Goal: Information Seeking & Learning: Learn about a topic

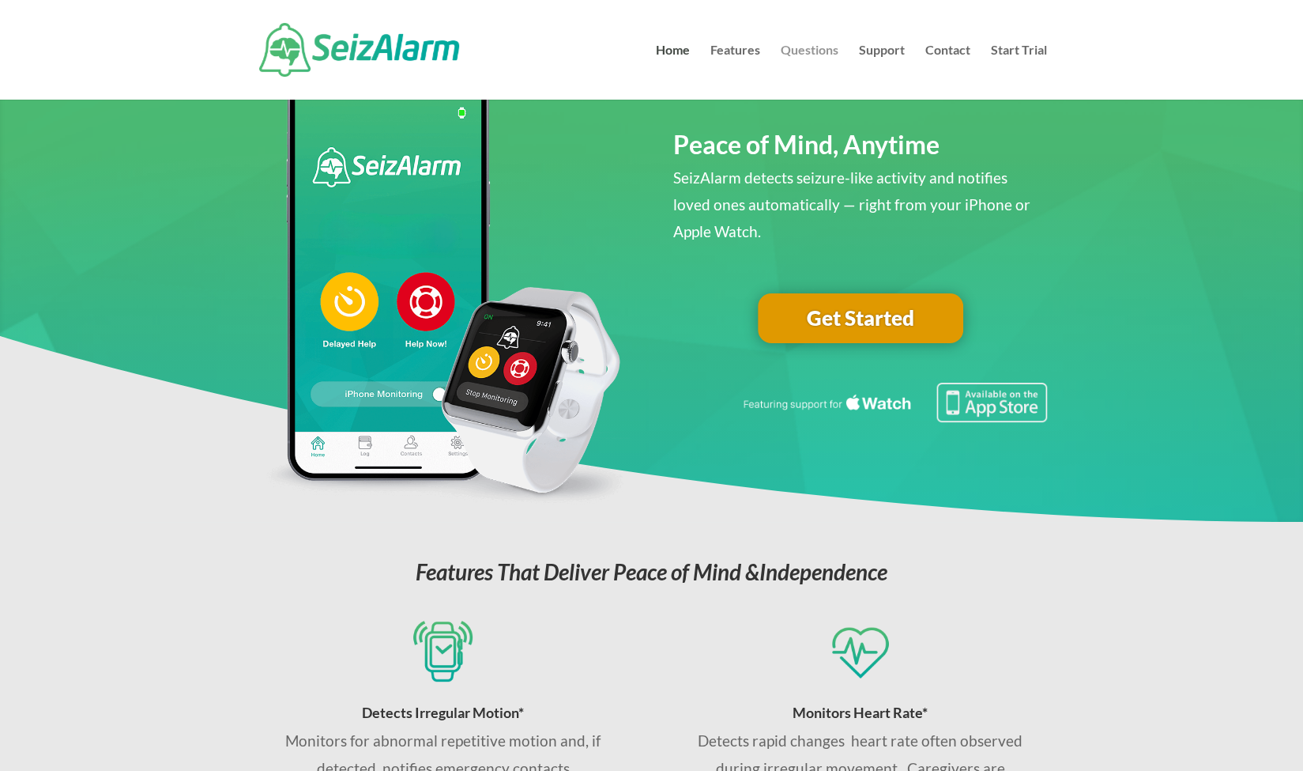
click at [807, 56] on link "Questions" at bounding box center [810, 71] width 58 height 55
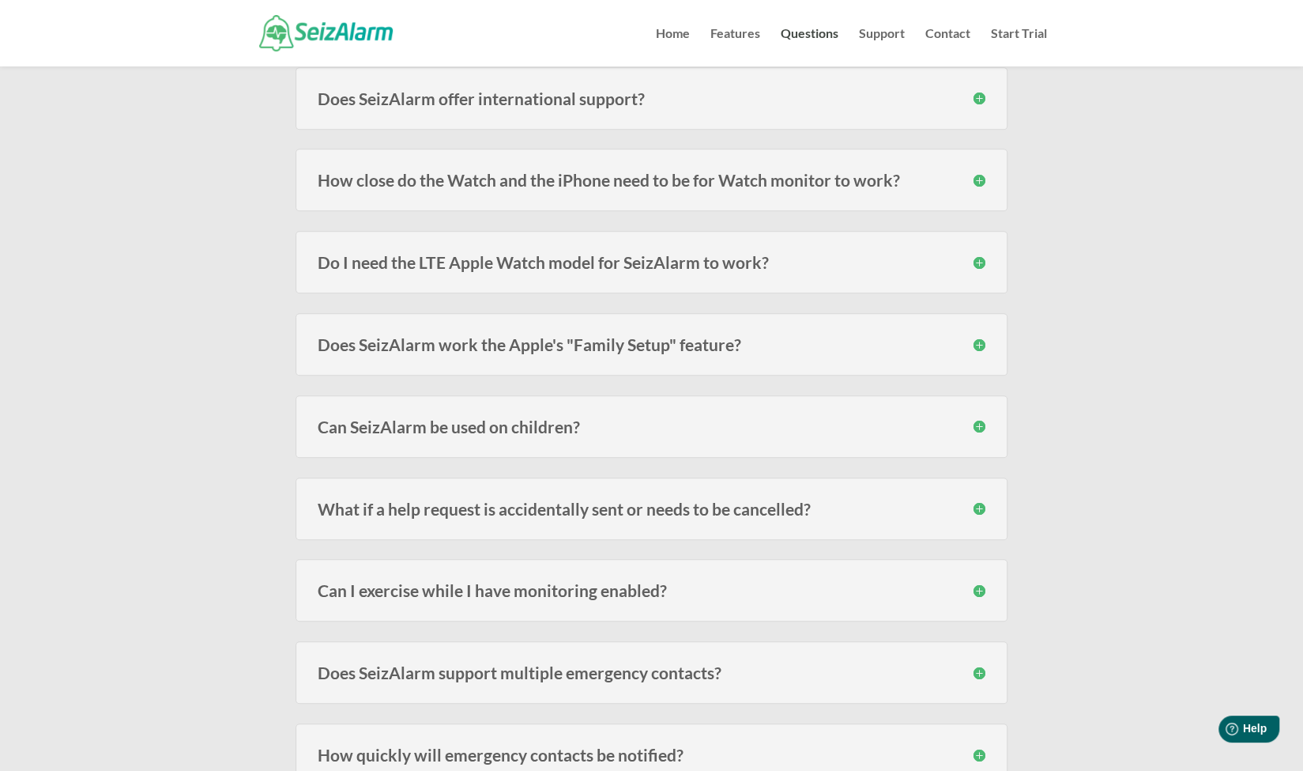
scroll to position [491, 0]
click at [692, 255] on h3 "Do I need the LTE Apple Watch model for SeizAlarm to work?" at bounding box center [652, 260] width 668 height 17
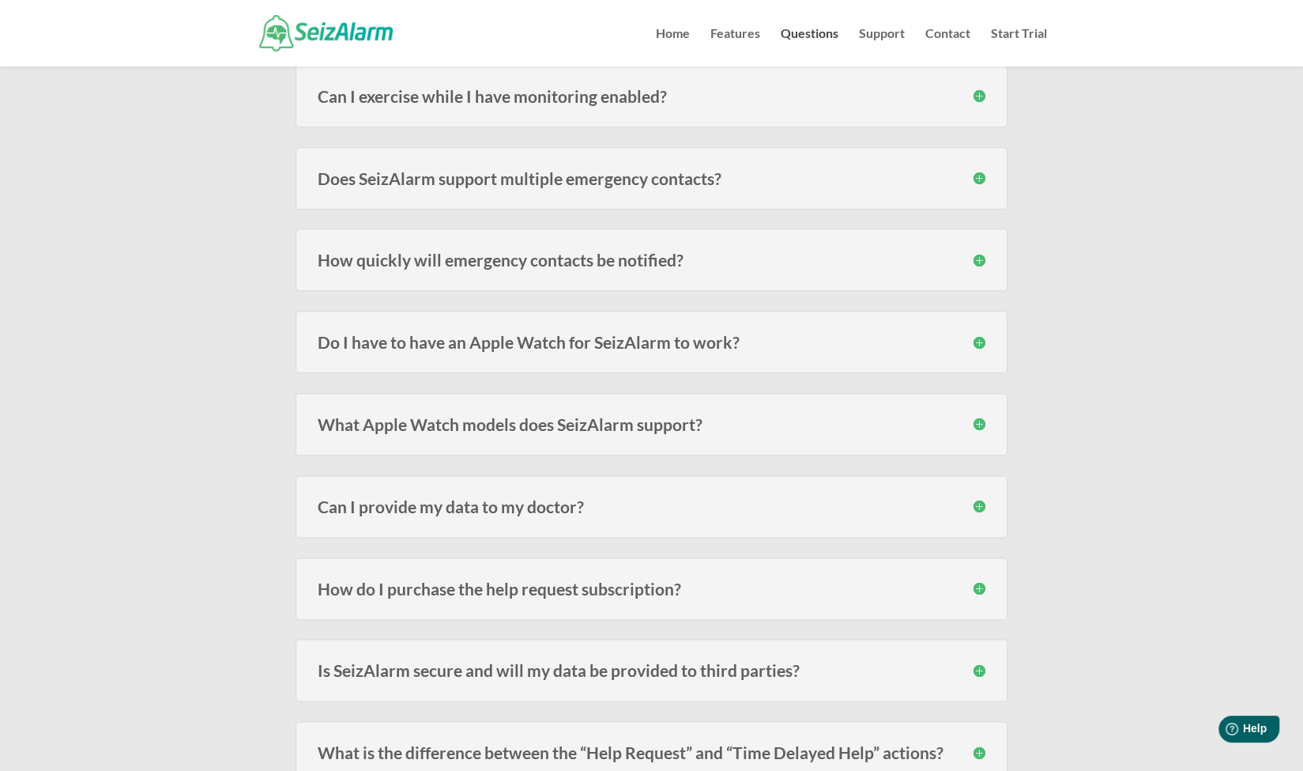
scroll to position [1069, 0]
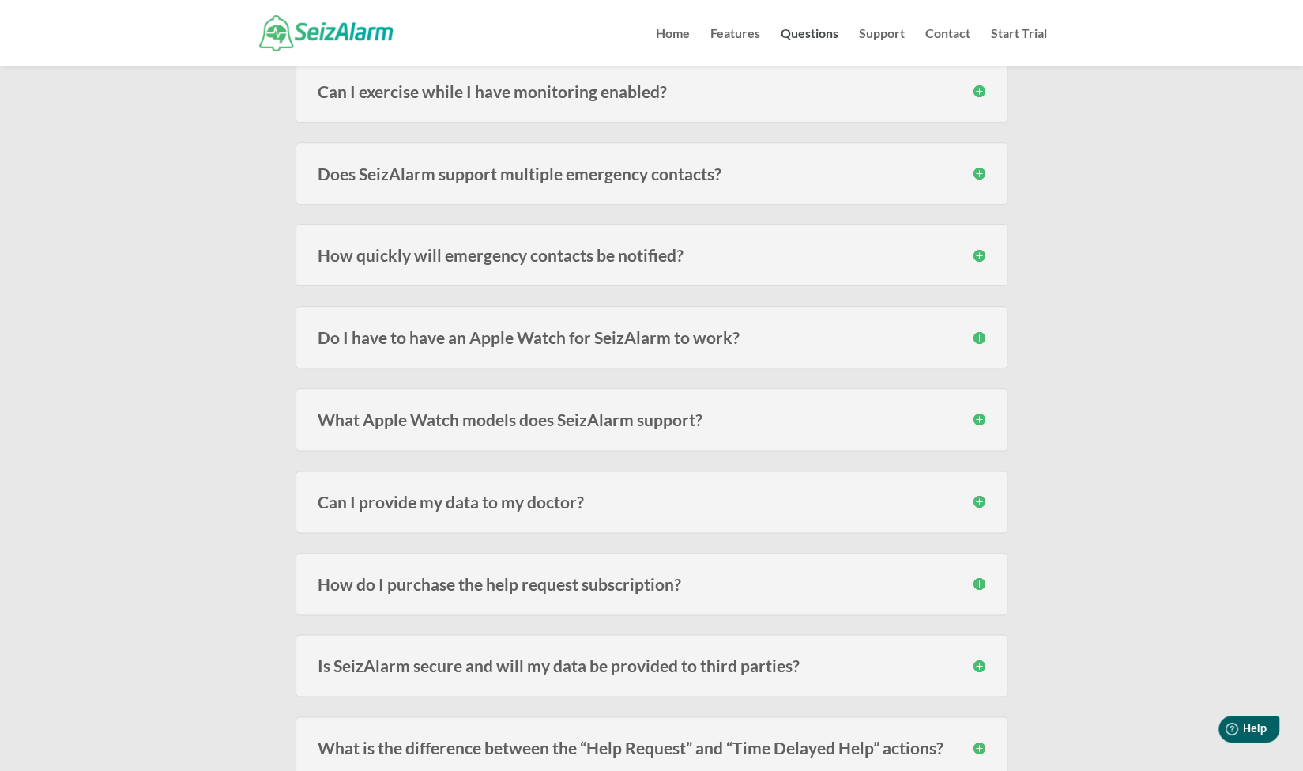
click at [708, 334] on h3 "Do I have to have an Apple Watch for SeizAlarm to work?" at bounding box center [652, 337] width 668 height 17
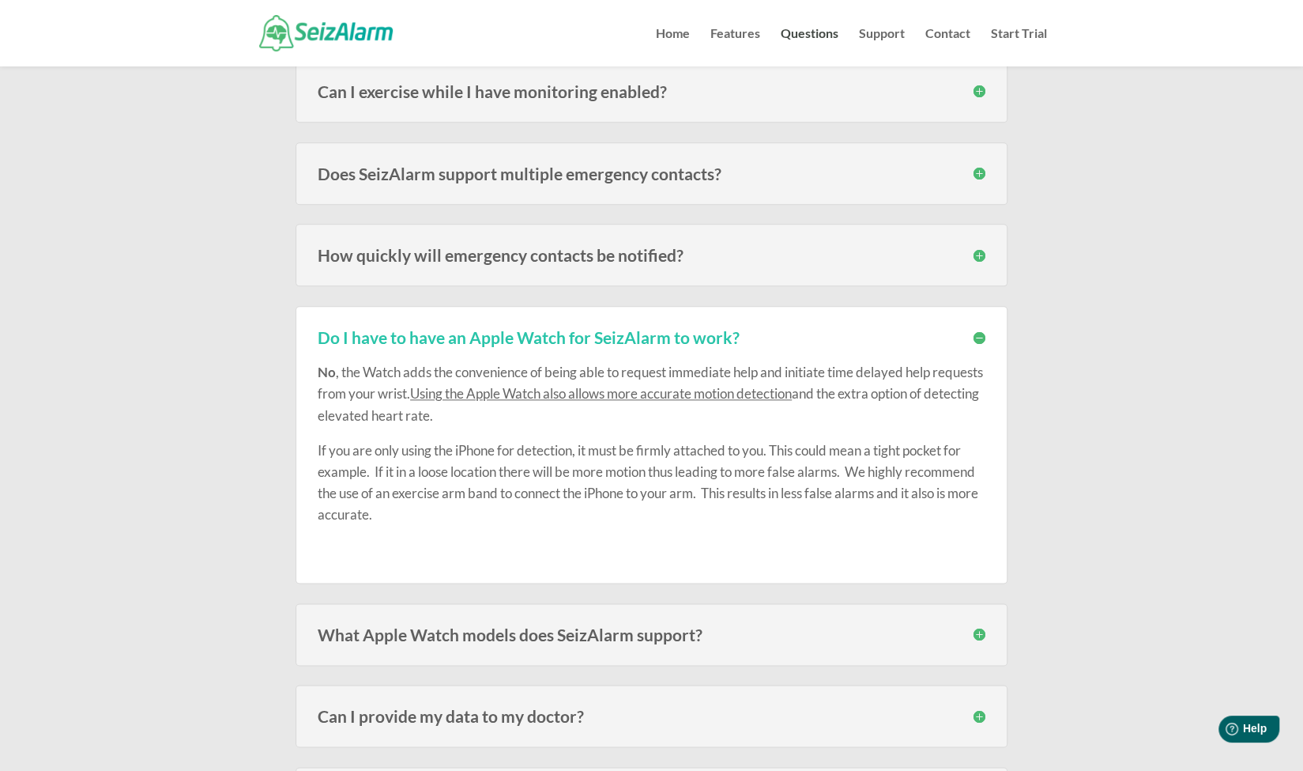
click at [611, 626] on h3 "What Apple Watch models does SeizAlarm support?" at bounding box center [652, 634] width 668 height 17
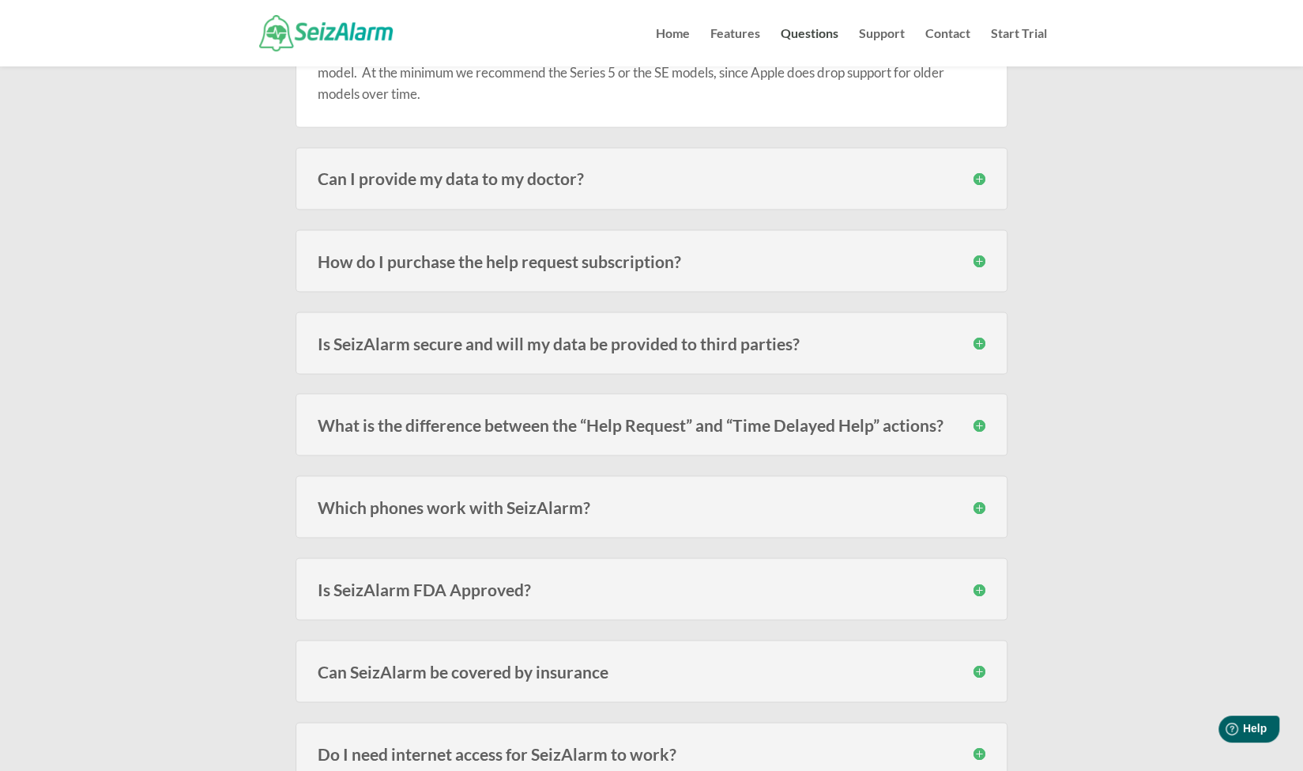
scroll to position [1713, 0]
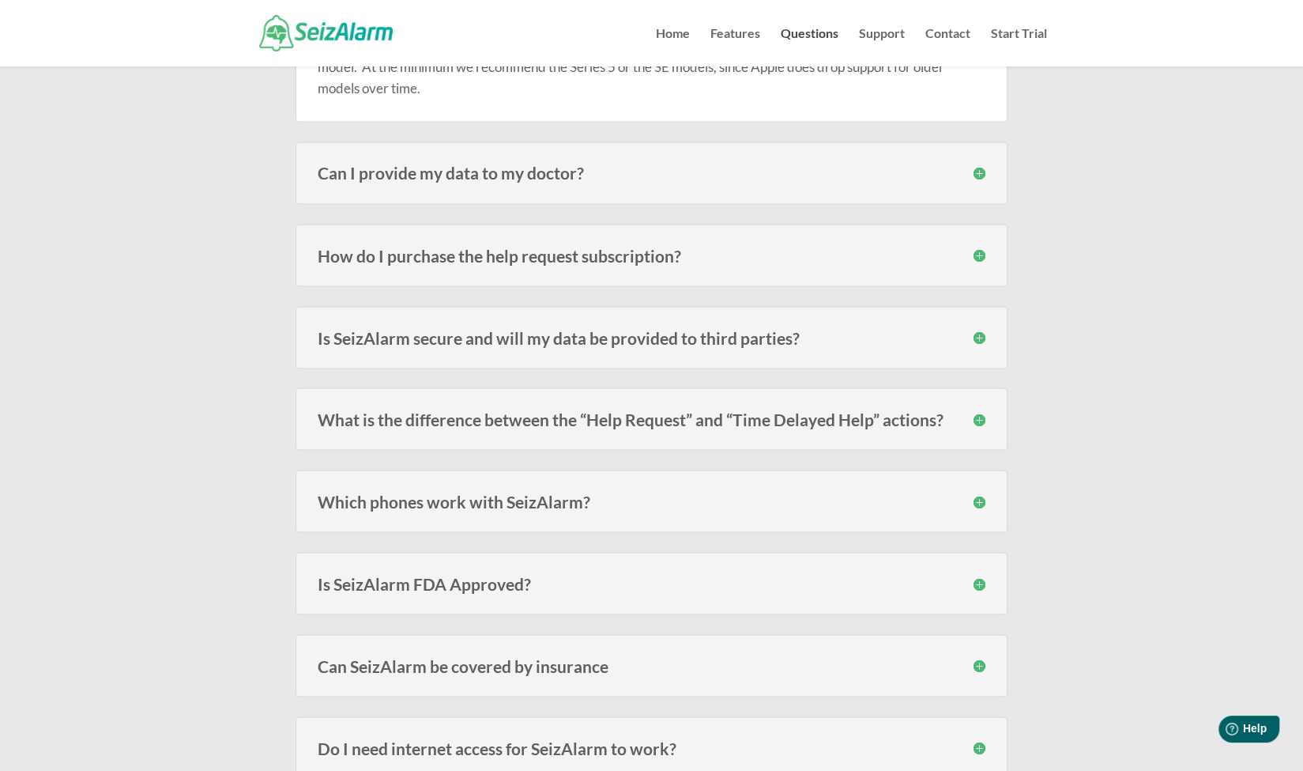
click at [541, 496] on h3 "Which phones work with SeizAlarm?" at bounding box center [652, 500] width 668 height 17
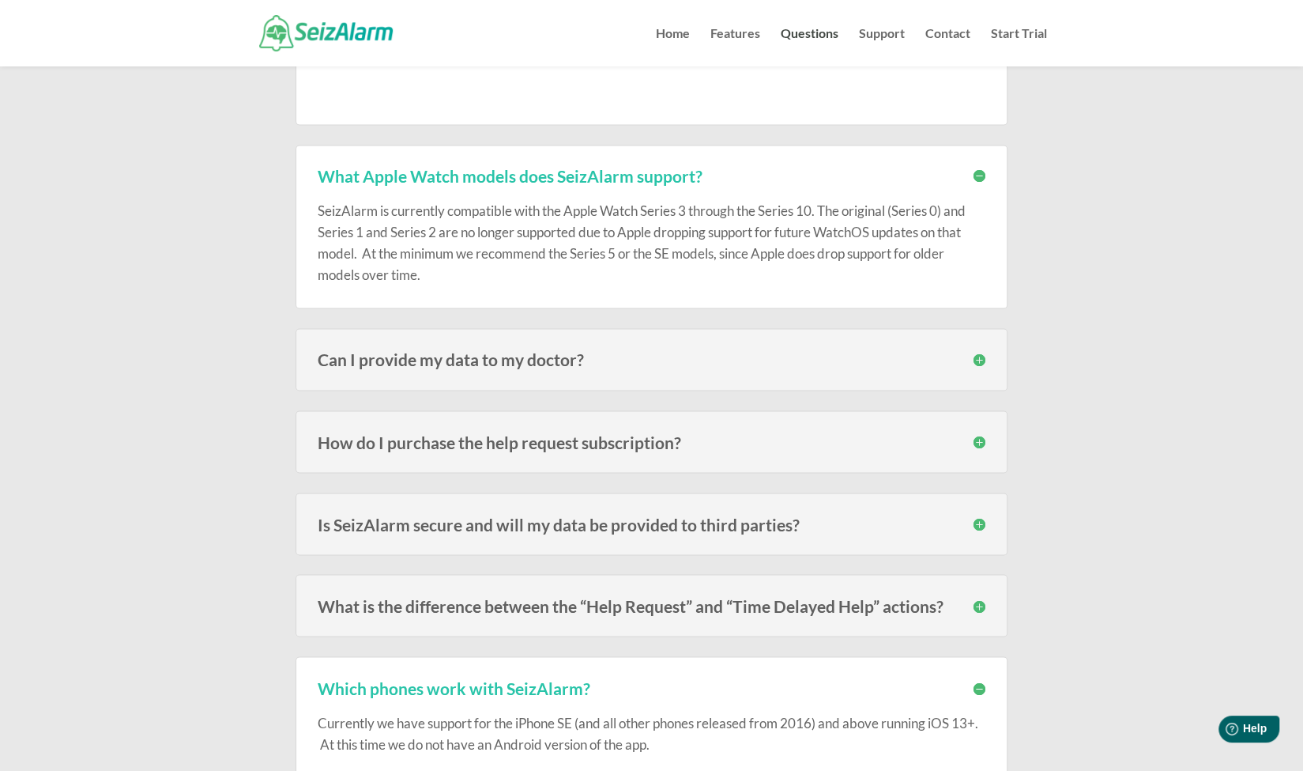
scroll to position [1523, 0]
